Goal: Task Accomplishment & Management: Use online tool/utility

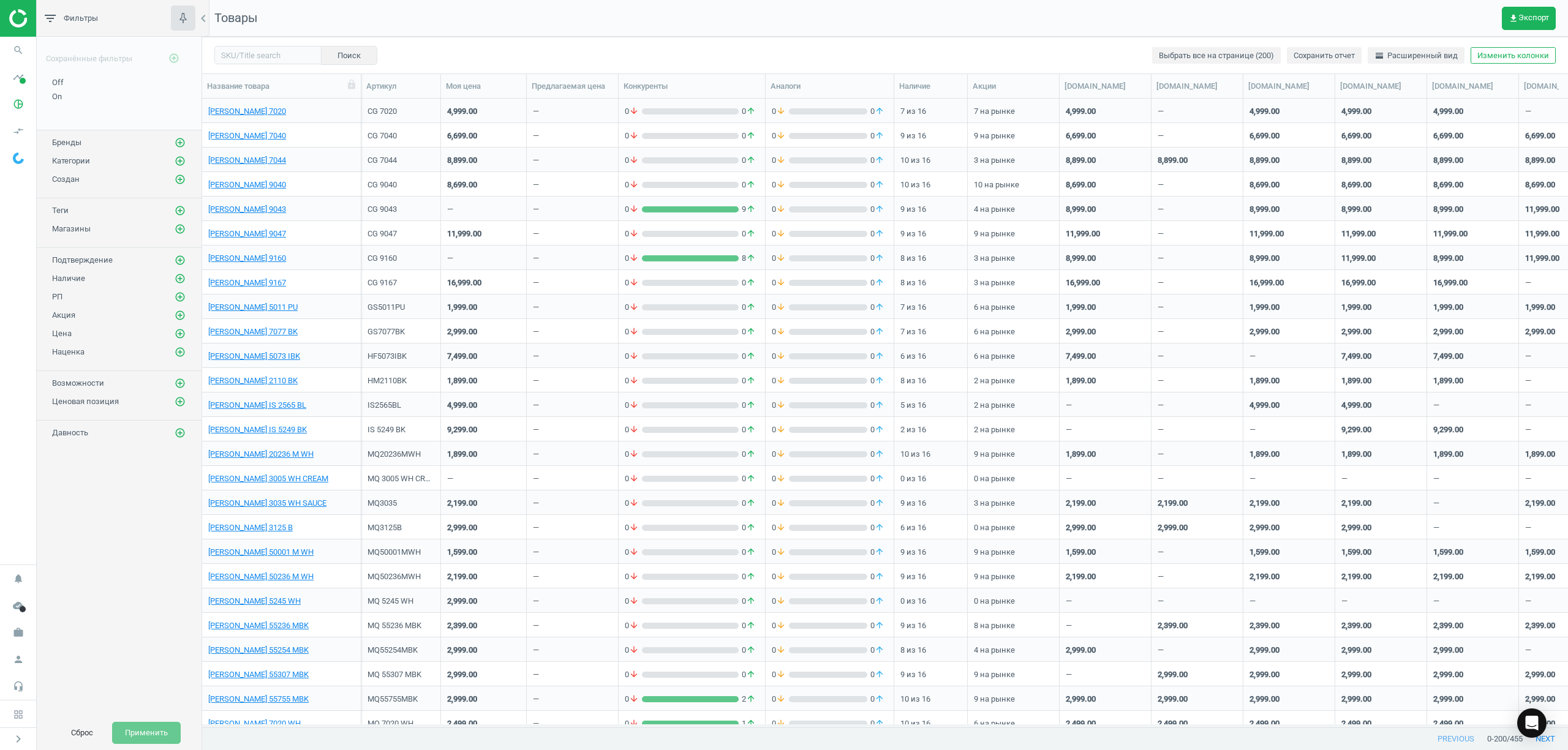
scroll to position [13, 12]
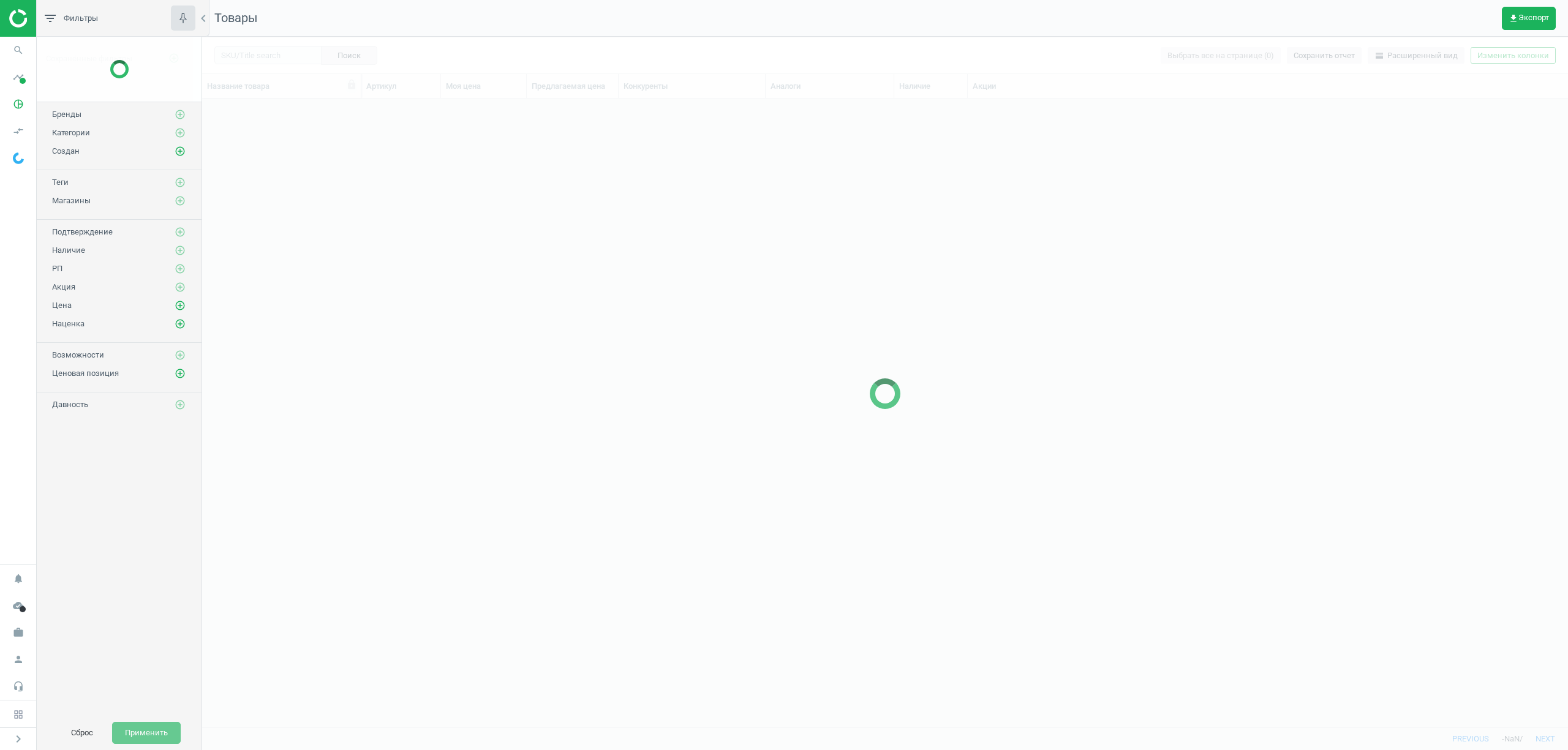
scroll to position [603, 1353]
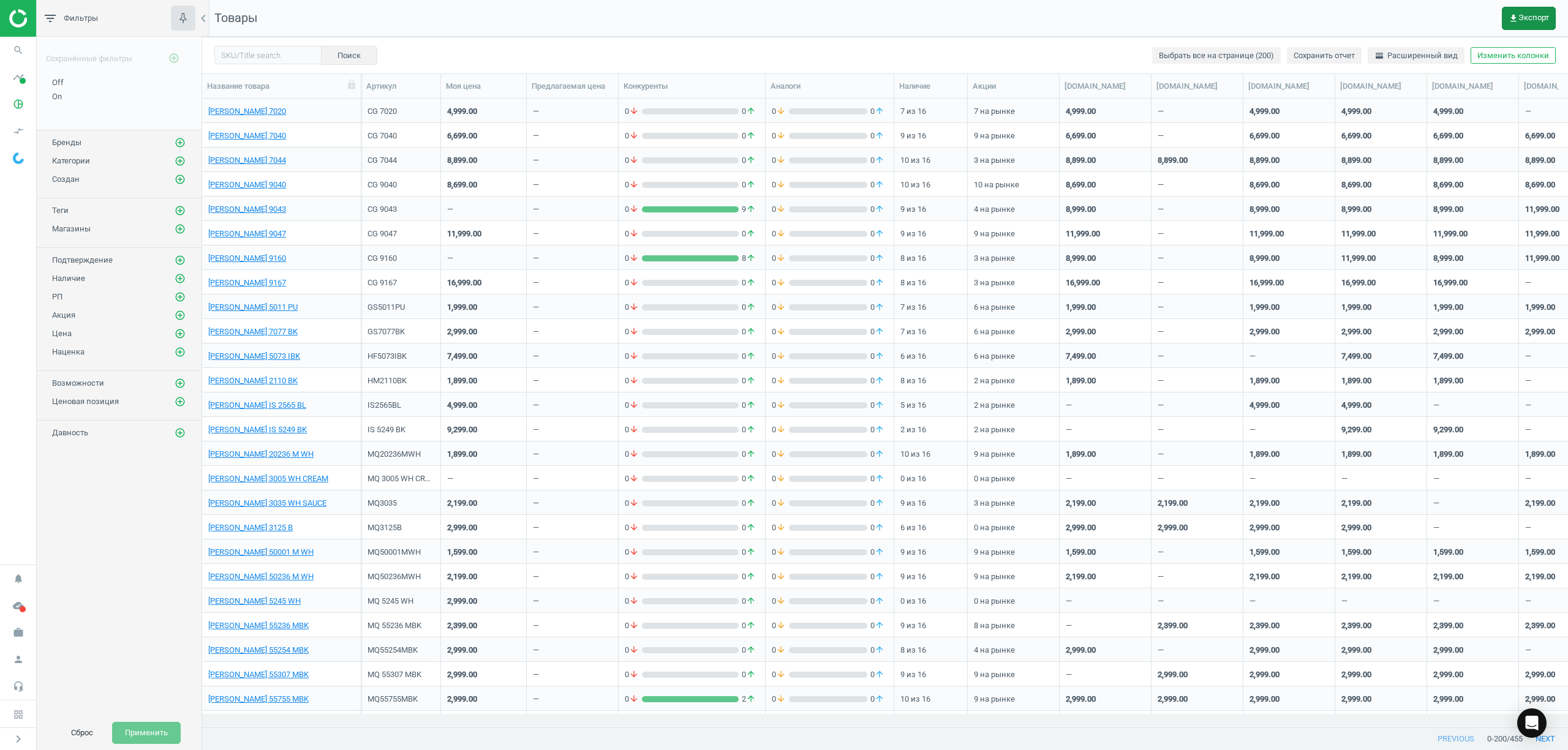
click at [1531, 20] on span "get_app Экспорт" at bounding box center [1528, 18] width 41 height 10
click at [1412, 101] on button "insert_drive_file Отчет (Excel)" at bounding box center [1449, 93] width 213 height 23
